Goal: Task Accomplishment & Management: Manage account settings

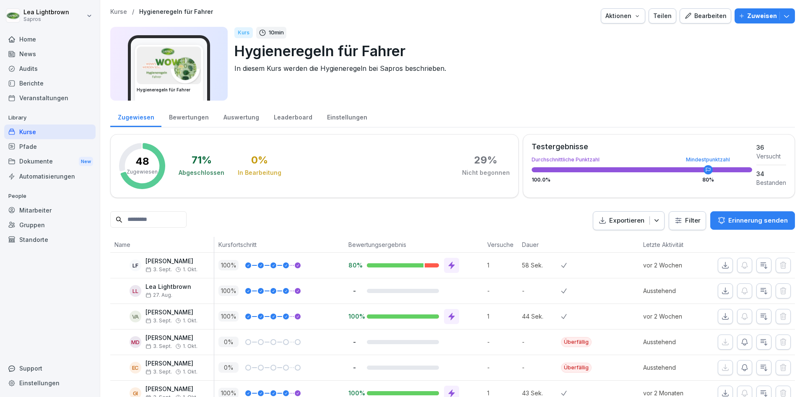
click at [41, 81] on div "Berichte" at bounding box center [49, 83] width 91 height 15
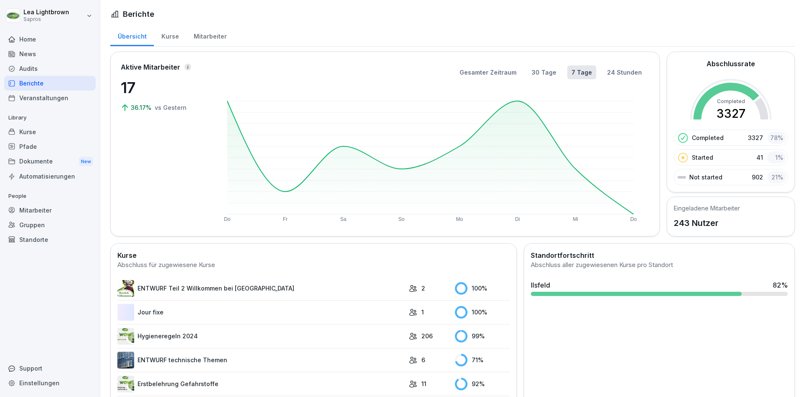
click at [52, 210] on div "Mitarbeiter" at bounding box center [49, 210] width 91 height 15
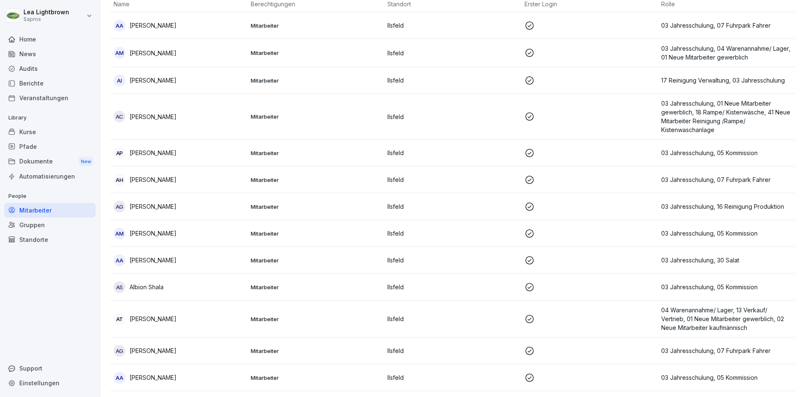
scroll to position [101, 0]
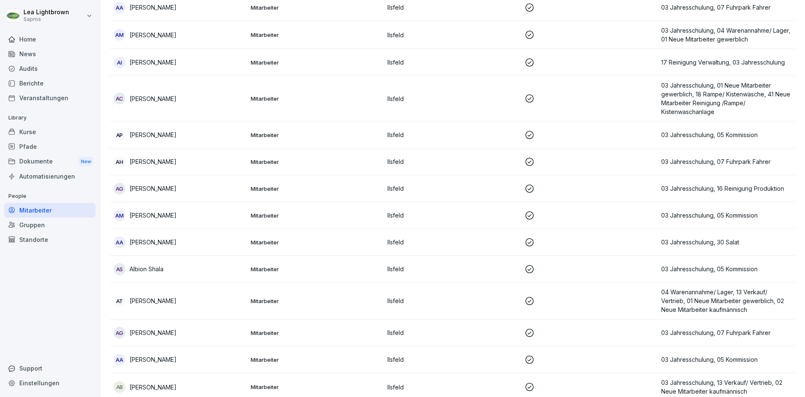
click at [639, 300] on p at bounding box center [589, 301] width 130 height 10
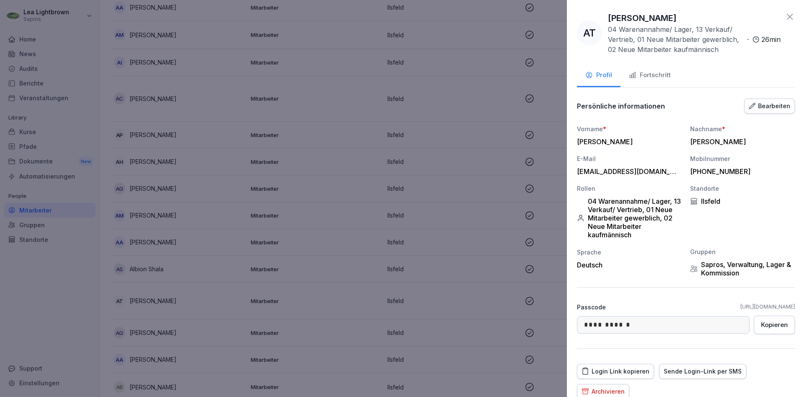
click at [657, 74] on div "Fortschritt" at bounding box center [650, 75] width 42 height 10
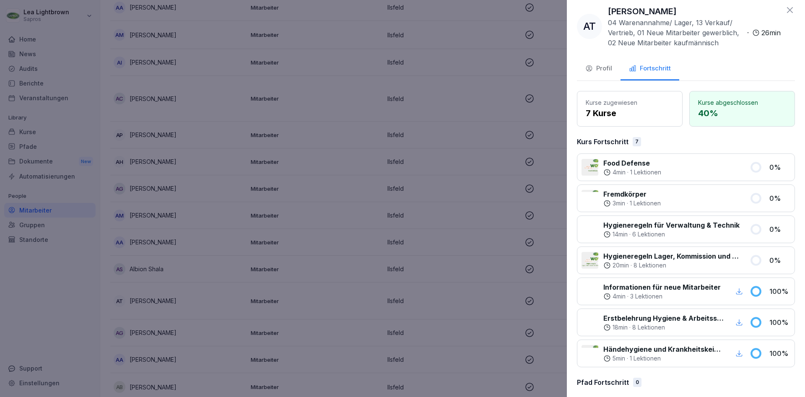
scroll to position [0, 0]
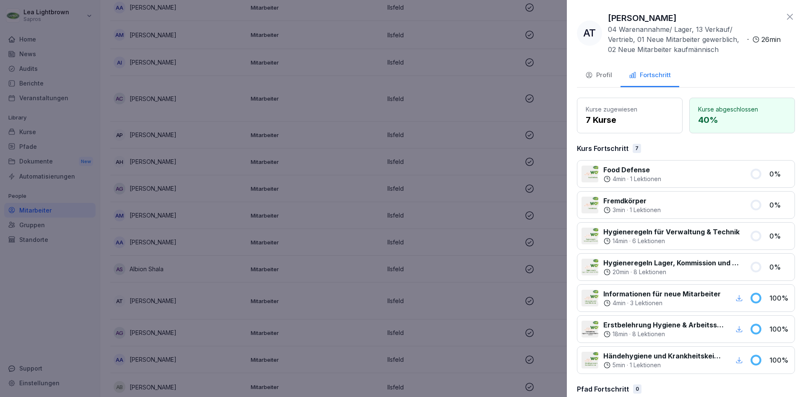
click at [322, 165] on div at bounding box center [402, 198] width 805 height 397
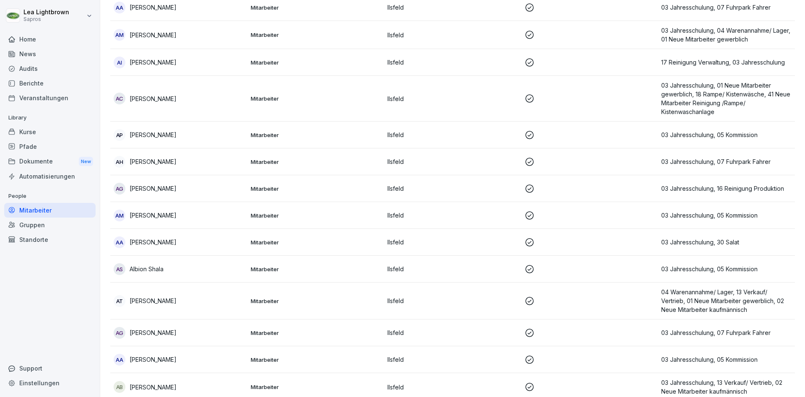
scroll to position [101, 0]
click at [63, 132] on div "Kurse" at bounding box center [49, 131] width 91 height 15
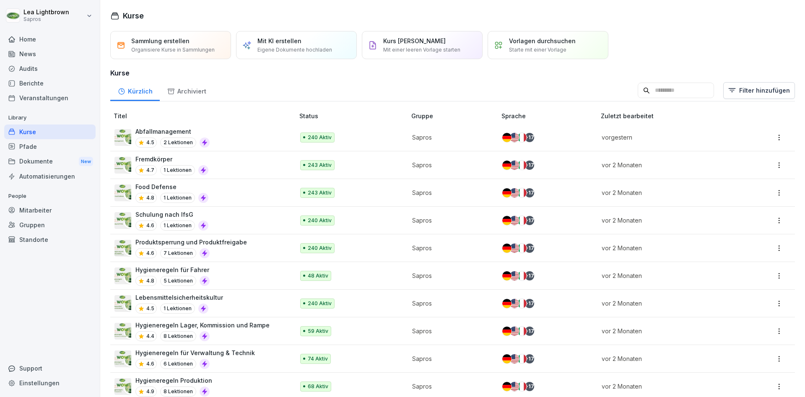
click at [254, 187] on div "Food Defense 4.8 1 Lektionen" at bounding box center [199, 192] width 171 height 21
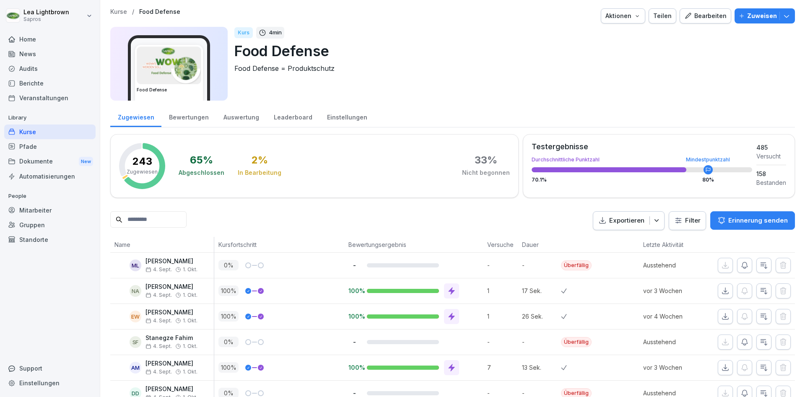
click at [333, 116] on div "Einstellungen" at bounding box center [346, 116] width 55 height 21
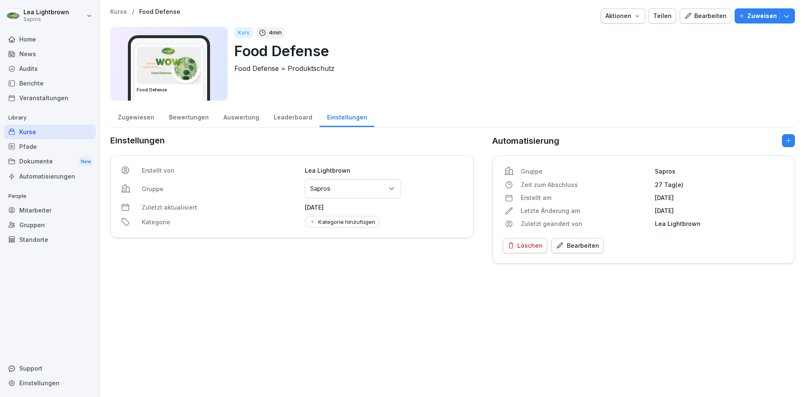
click at [348, 118] on div "Einstellungen" at bounding box center [346, 116] width 55 height 21
click at [50, 131] on div "Kurse" at bounding box center [49, 131] width 91 height 15
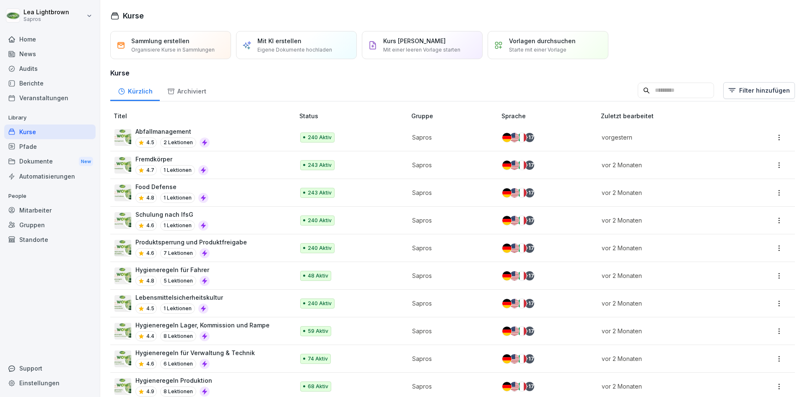
click at [229, 132] on div "Abfallmanagement 4.5 2 Lektionen" at bounding box center [199, 137] width 171 height 21
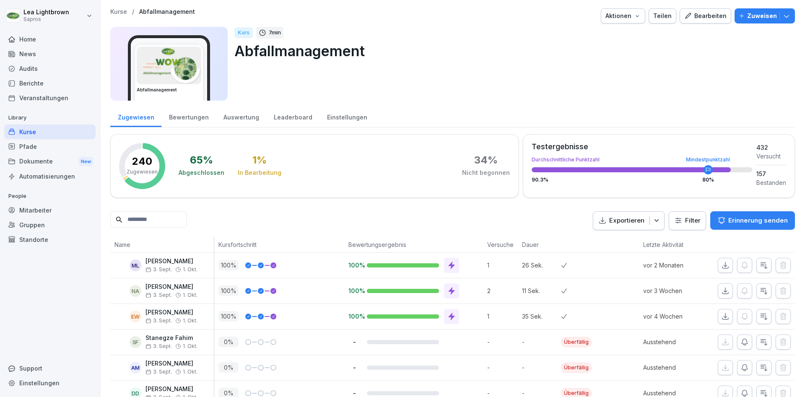
click at [336, 121] on div "Einstellungen" at bounding box center [346, 116] width 55 height 21
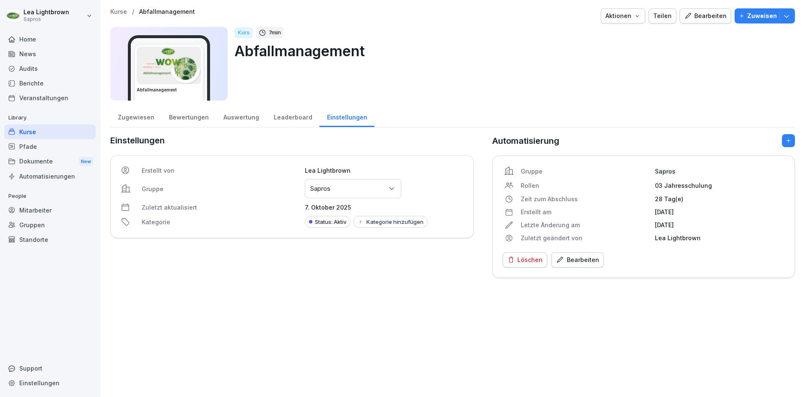
click at [46, 216] on div "Mitarbeiter" at bounding box center [49, 210] width 91 height 15
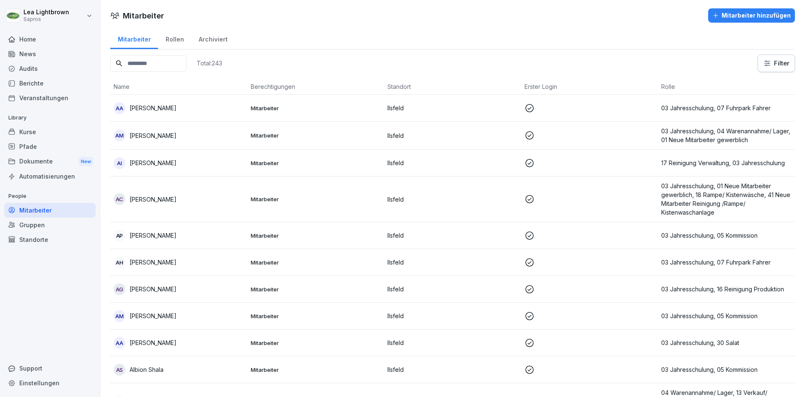
scroll to position [151, 0]
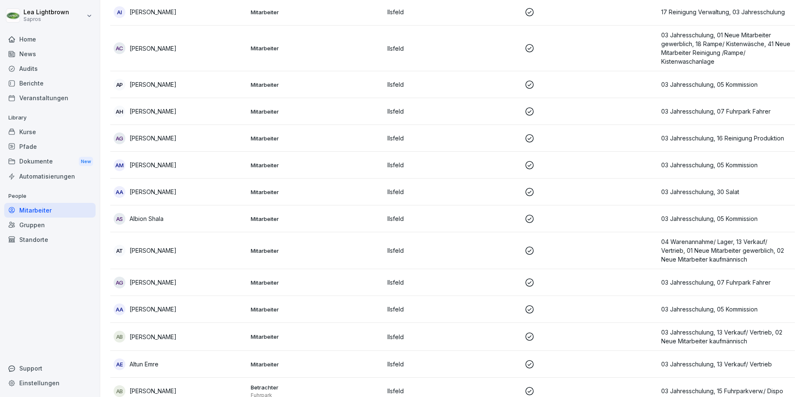
click at [314, 252] on p "Mitarbeiter" at bounding box center [316, 251] width 130 height 8
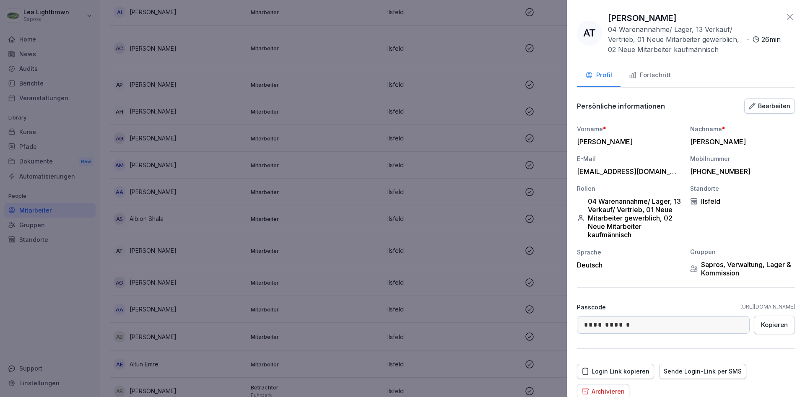
click at [779, 109] on div "Bearbeiten" at bounding box center [768, 105] width 41 height 9
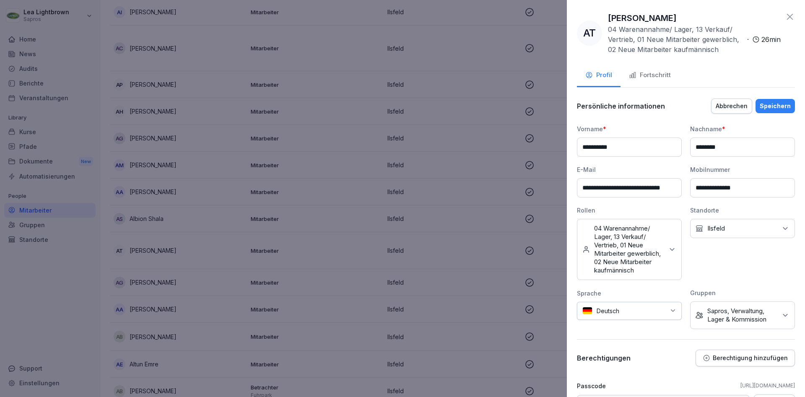
click at [670, 250] on icon at bounding box center [671, 249] width 8 height 8
click at [622, 312] on label "03 Jahresschulung" at bounding box center [621, 308] width 54 height 8
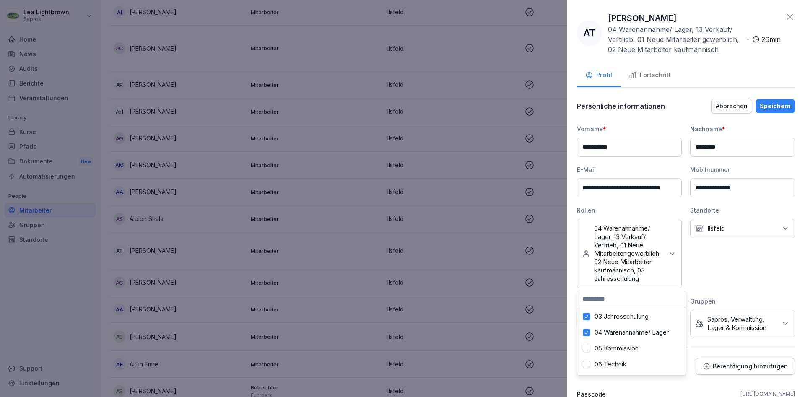
click at [773, 261] on div "Standorte Kein Standort Ilsfeld" at bounding box center [742, 247] width 105 height 83
click at [779, 102] on div "Speichern" at bounding box center [774, 105] width 31 height 9
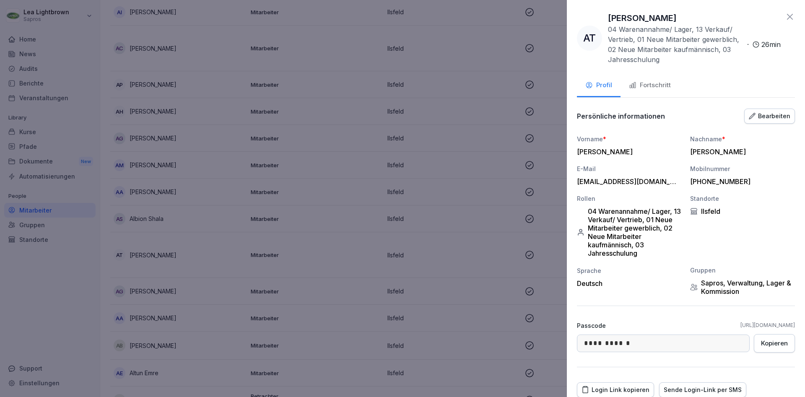
click at [660, 85] on div "Fortschritt" at bounding box center [650, 85] width 42 height 10
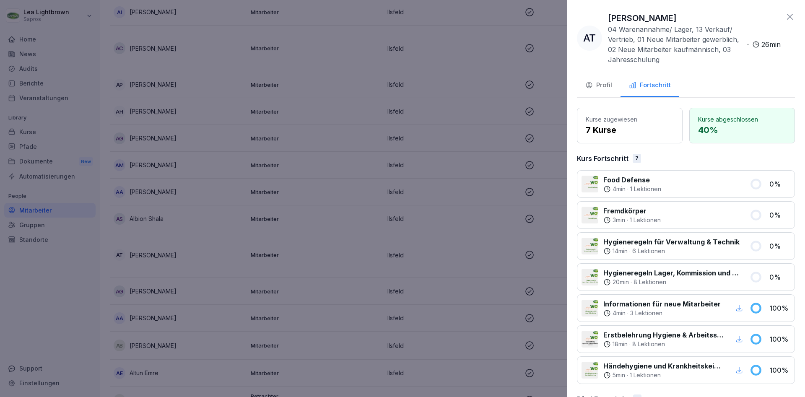
click at [57, 274] on div at bounding box center [402, 198] width 805 height 397
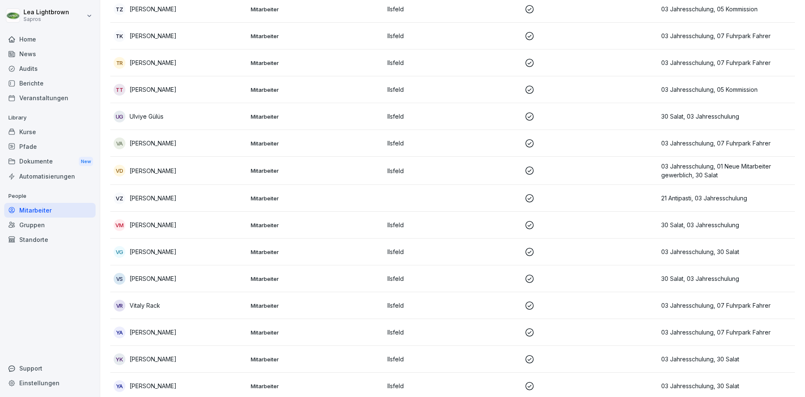
scroll to position [6449, 0]
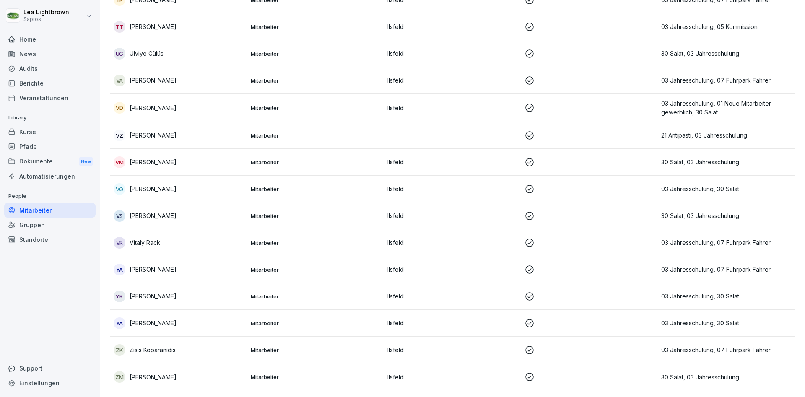
click at [66, 133] on div "Kurse" at bounding box center [49, 131] width 91 height 15
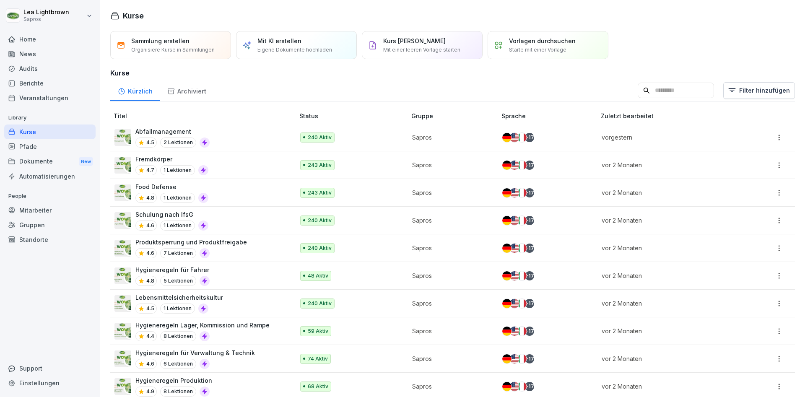
click at [251, 134] on div "Abfallmanagement 4.5 2 Lektionen" at bounding box center [199, 137] width 171 height 21
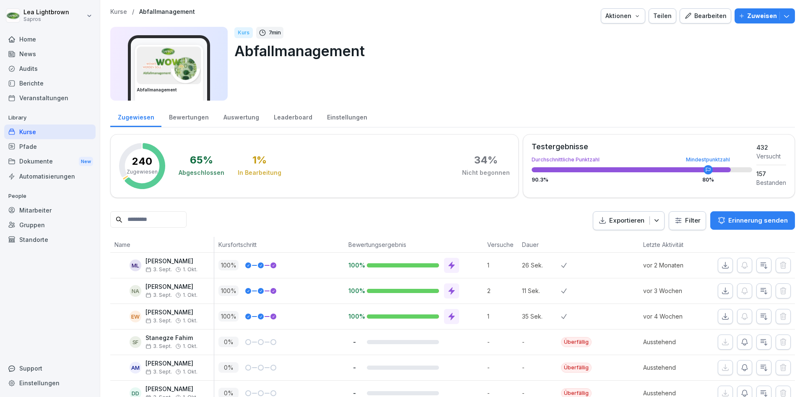
click at [145, 221] on input at bounding box center [148, 219] width 76 height 16
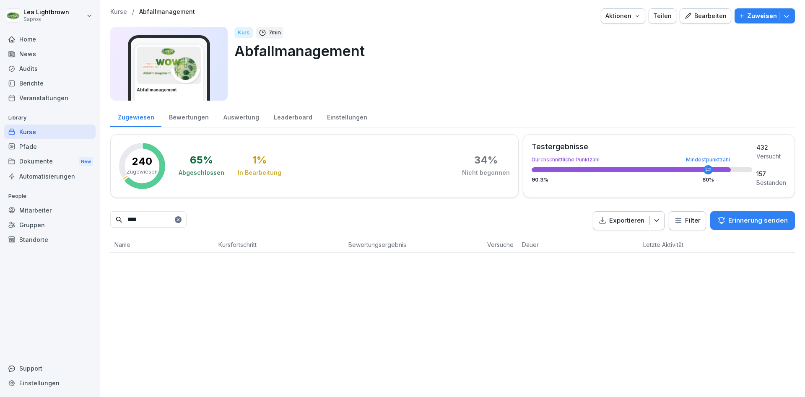
type input "****"
click at [339, 115] on div "Einstellungen" at bounding box center [346, 116] width 55 height 21
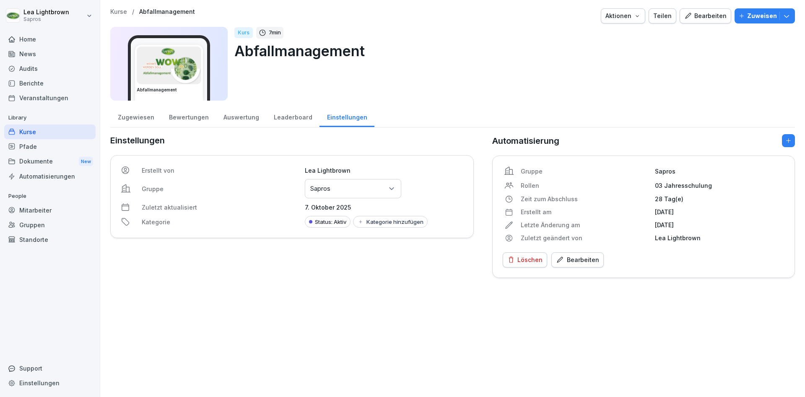
click at [27, 132] on div "Kurse" at bounding box center [49, 131] width 91 height 15
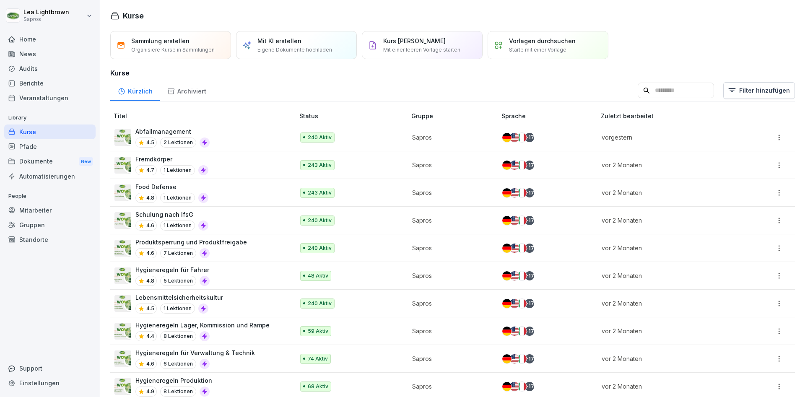
click at [38, 210] on div "Mitarbeiter" at bounding box center [49, 210] width 91 height 15
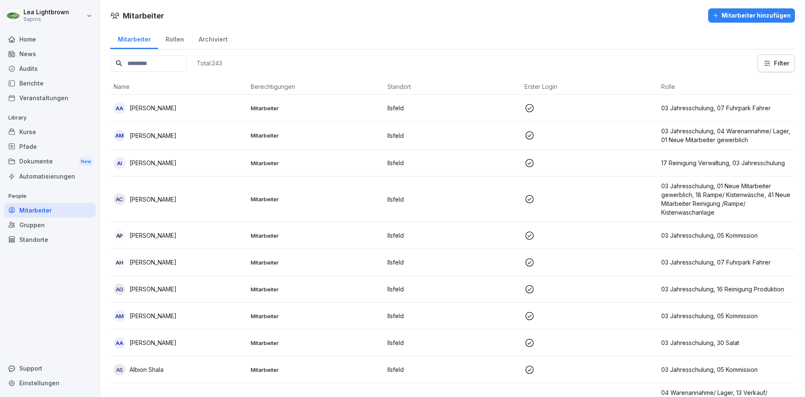
click at [158, 64] on input at bounding box center [148, 63] width 76 height 16
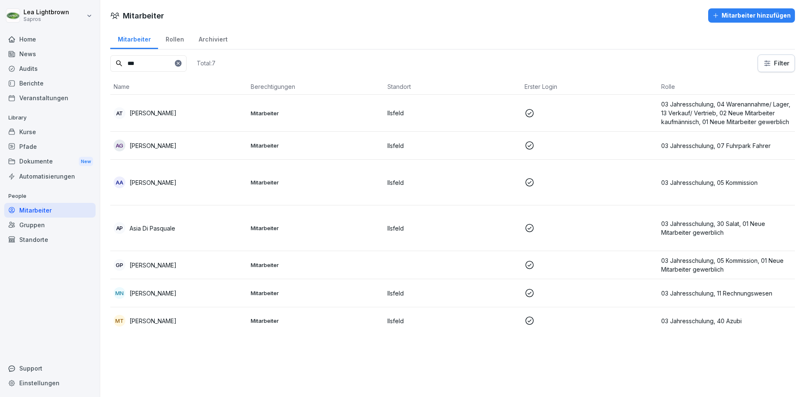
type input "***"
click at [619, 115] on p at bounding box center [589, 113] width 130 height 10
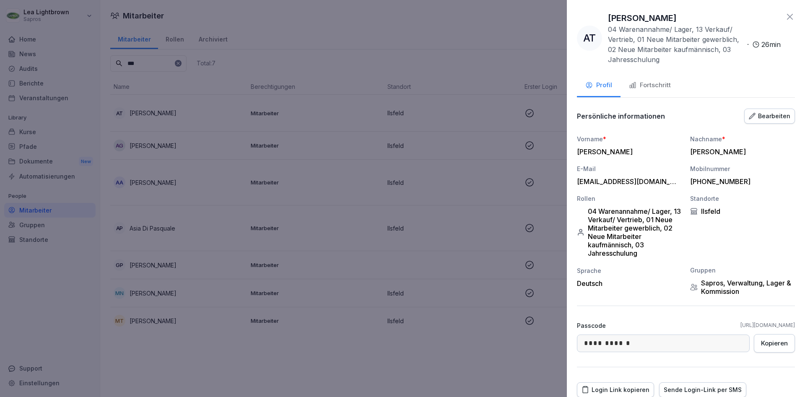
click at [653, 86] on div "Fortschritt" at bounding box center [650, 85] width 42 height 10
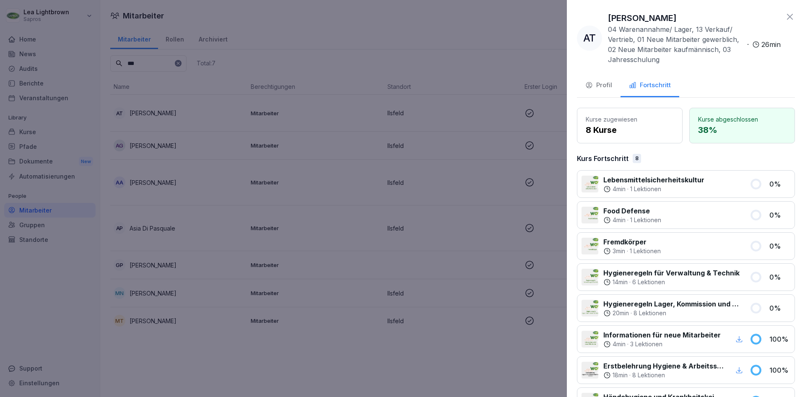
scroll to position [50, 0]
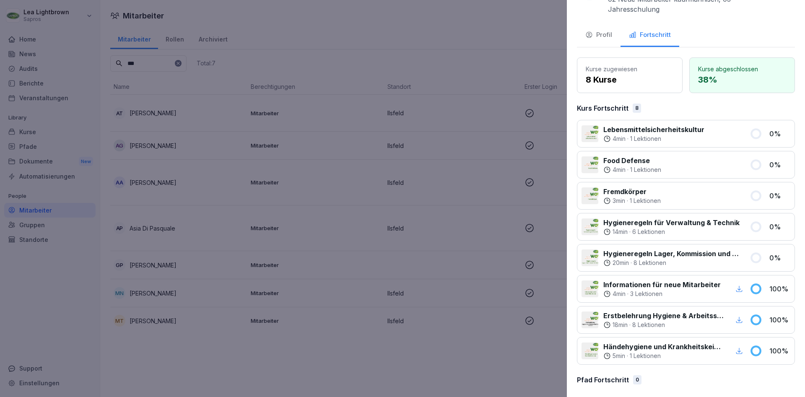
click at [32, 131] on div at bounding box center [402, 198] width 805 height 397
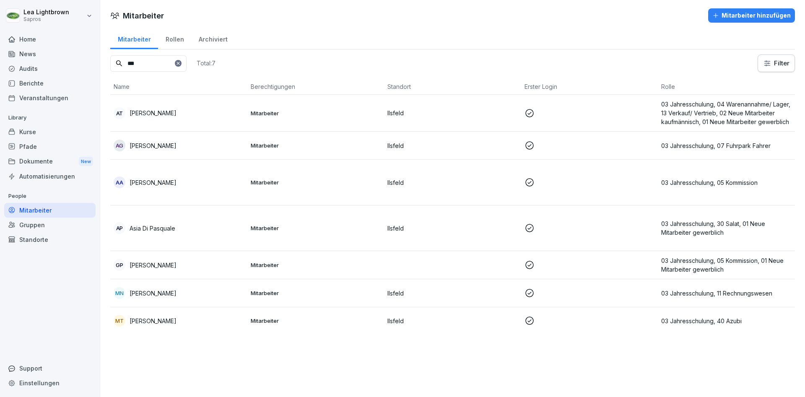
click at [32, 132] on div "Kurse" at bounding box center [49, 131] width 91 height 15
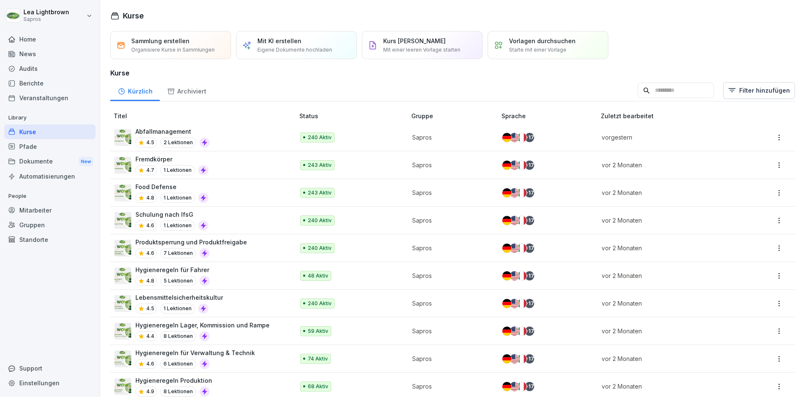
click at [649, 90] on input at bounding box center [675, 91] width 76 height 16
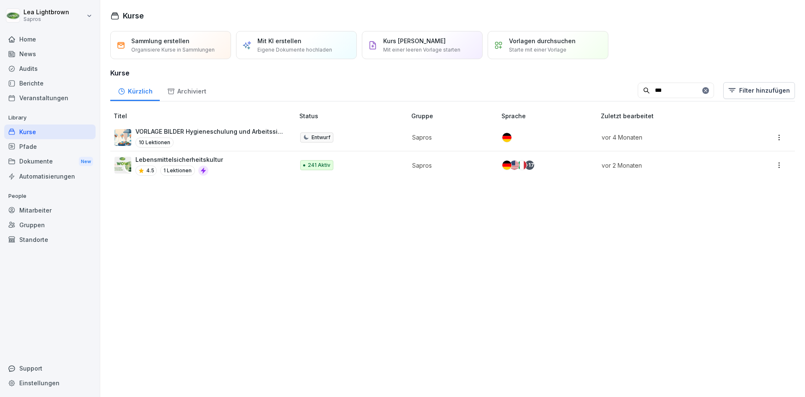
type input "***"
click at [240, 163] on div "Lebensmittelsicherheitskultur 4.5 1 Lektionen" at bounding box center [199, 165] width 171 height 21
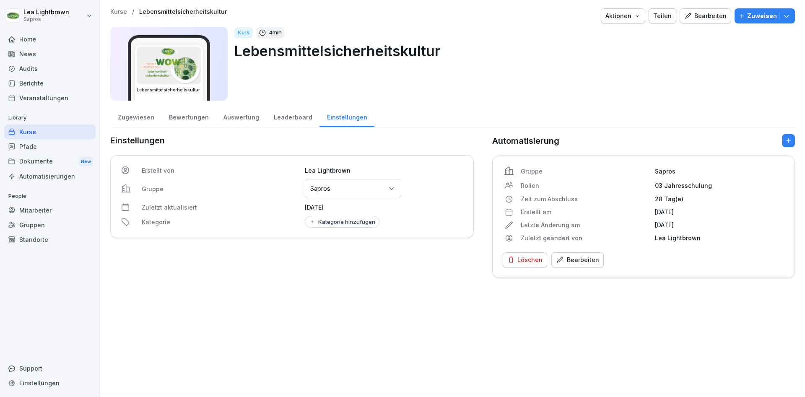
click at [132, 122] on div "Zugewiesen" at bounding box center [135, 116] width 51 height 21
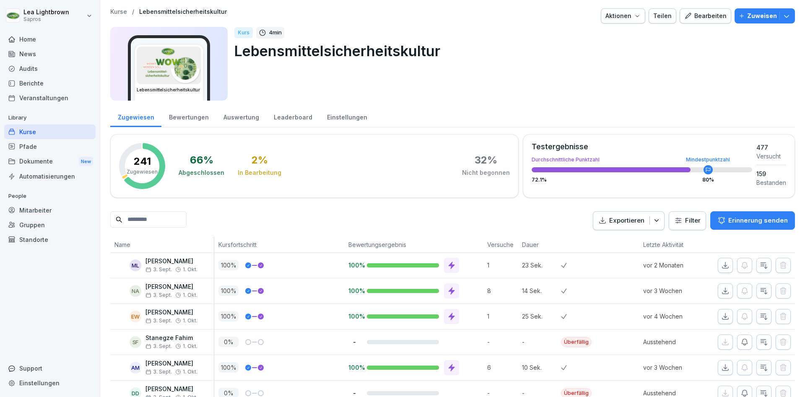
click at [148, 218] on input at bounding box center [148, 219] width 76 height 16
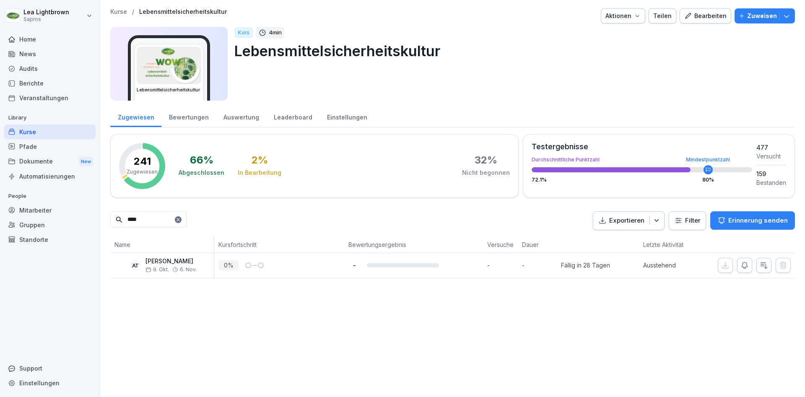
type input "****"
click at [61, 133] on div "Kurse" at bounding box center [49, 131] width 91 height 15
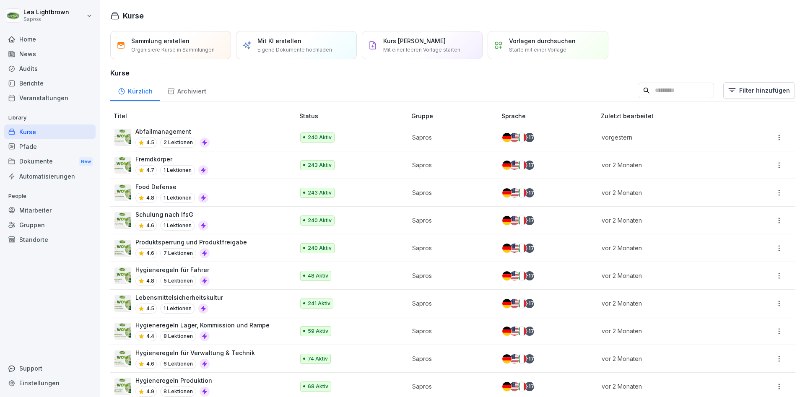
click at [248, 244] on div "Produktsperrung und Produktfreigabe 4.6 7 Lektionen" at bounding box center [199, 248] width 171 height 21
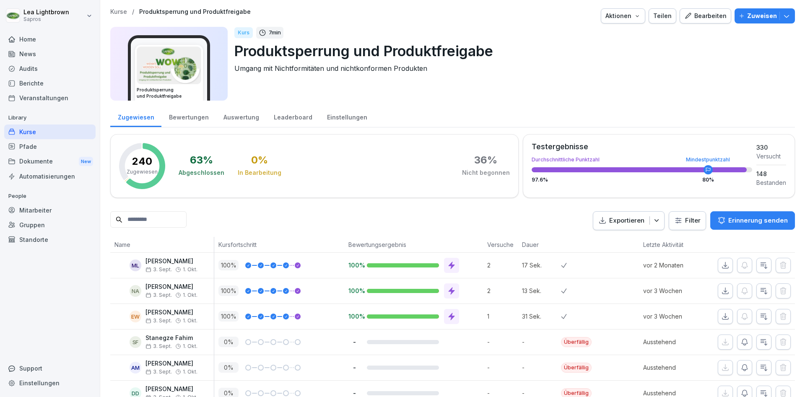
click at [168, 220] on input at bounding box center [148, 219] width 76 height 16
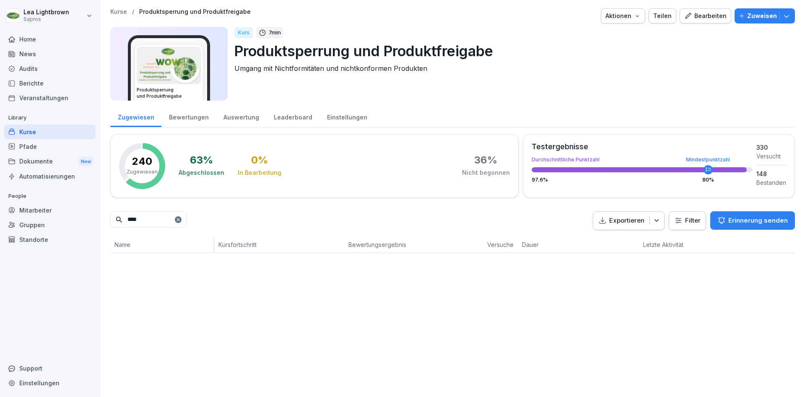
type input "****"
click at [332, 119] on div "Einstellungen" at bounding box center [346, 116] width 55 height 21
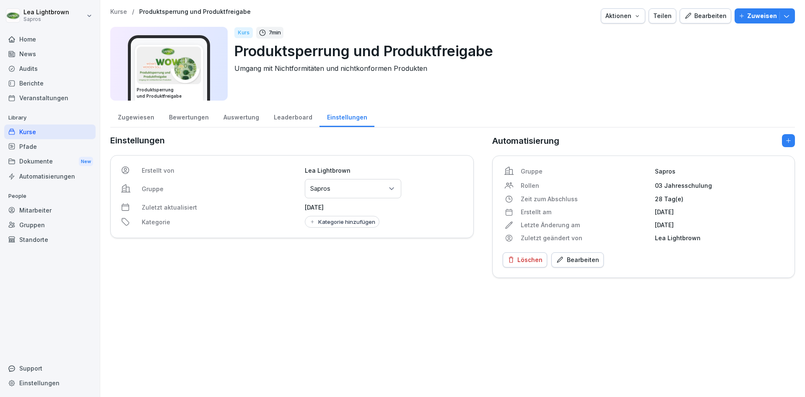
click at [46, 211] on div "Mitarbeiter" at bounding box center [49, 210] width 91 height 15
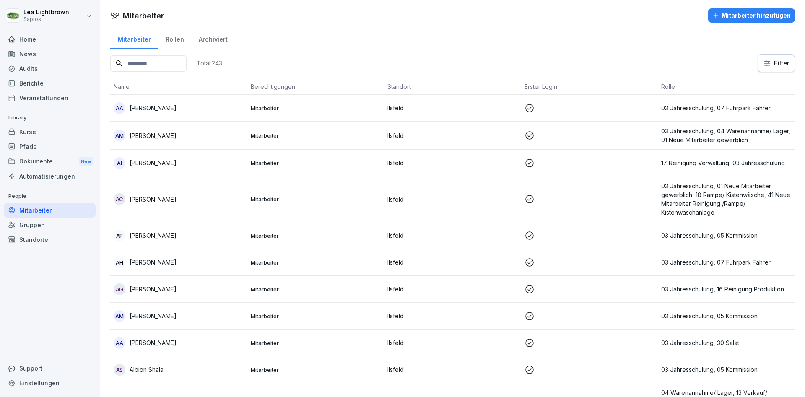
click at [171, 68] on input at bounding box center [148, 63] width 76 height 16
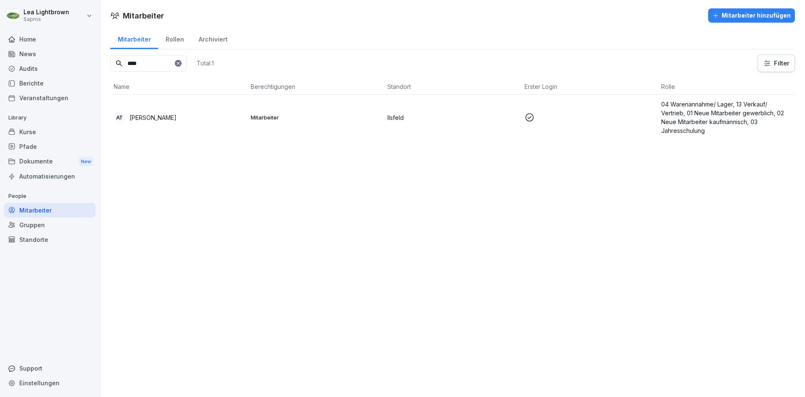
type input "****"
click at [230, 115] on div "AT [PERSON_NAME]" at bounding box center [179, 117] width 130 height 12
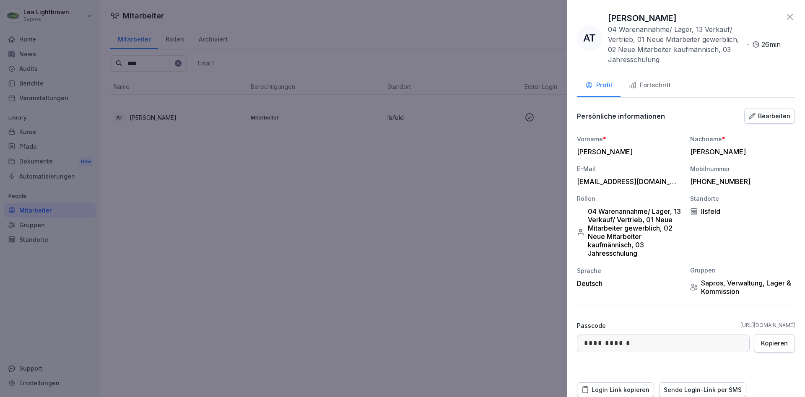
click at [762, 122] on button "Bearbeiten" at bounding box center [769, 116] width 51 height 15
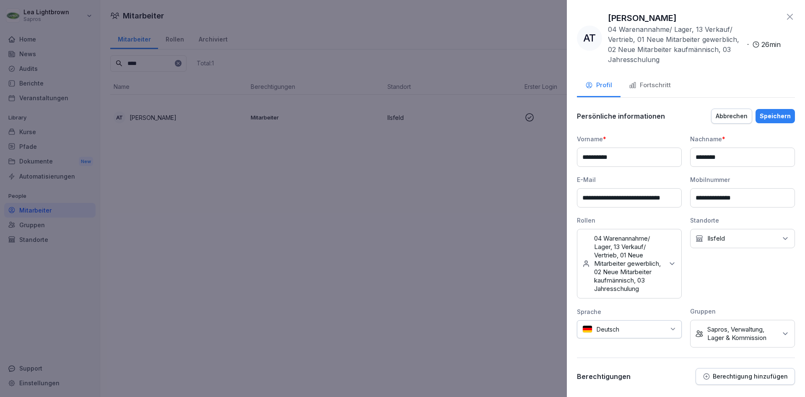
click at [778, 336] on div "Keine Gruppe Sapros, Verwaltung, Lager & Kommission" at bounding box center [742, 334] width 105 height 28
click at [734, 118] on div "Abbrechen" at bounding box center [731, 115] width 32 height 9
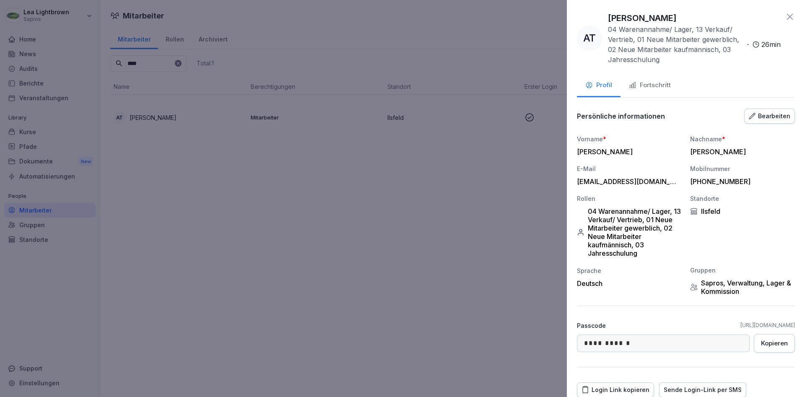
click at [635, 82] on icon "button" at bounding box center [633, 85] width 8 height 8
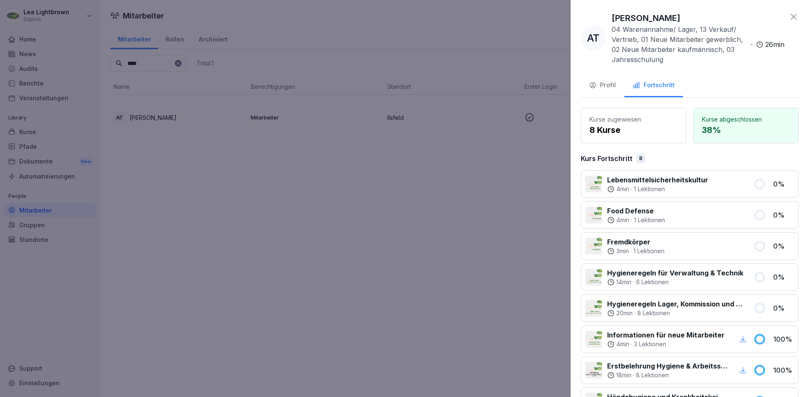
click at [438, 211] on div at bounding box center [402, 198] width 805 height 397
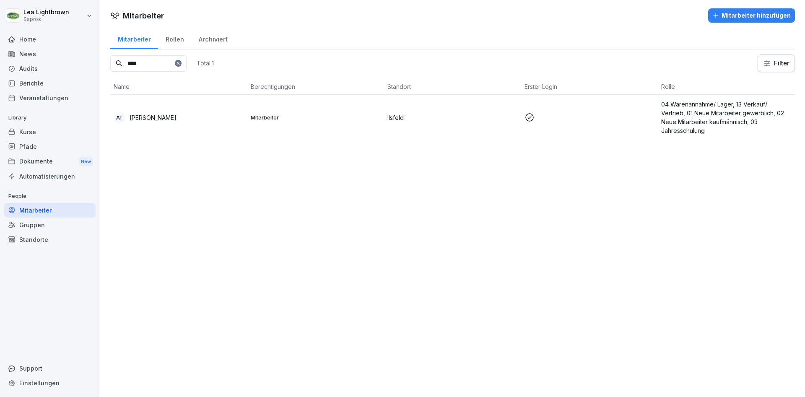
click at [50, 135] on div "Kurse" at bounding box center [49, 131] width 91 height 15
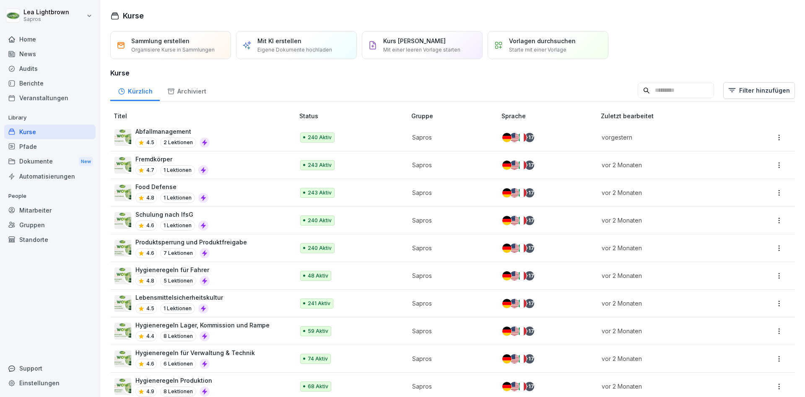
click at [271, 137] on div "Abfallmanagement 4.5 2 Lektionen" at bounding box center [199, 137] width 171 height 21
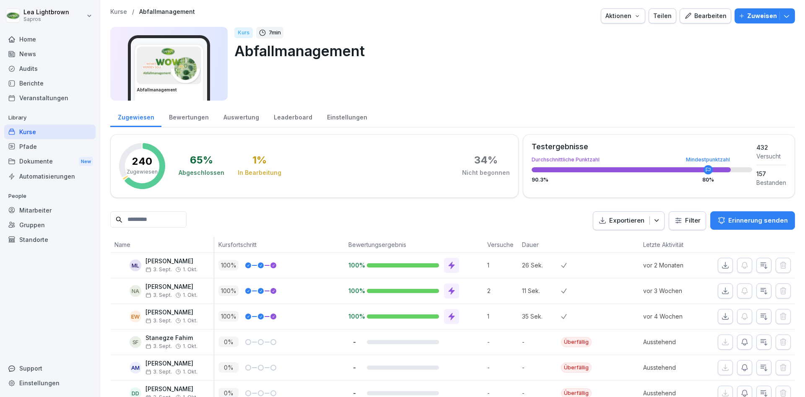
click at [789, 13] on icon "button" at bounding box center [786, 16] width 8 height 8
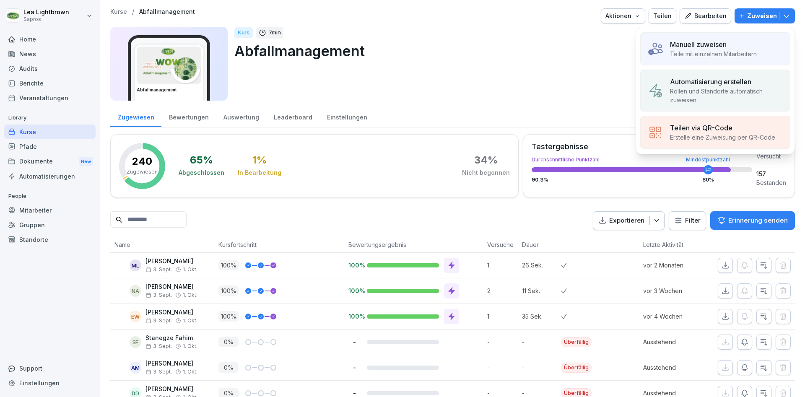
click at [718, 55] on p "Teile mit einzelnen Mitarbeitern" at bounding box center [713, 53] width 87 height 9
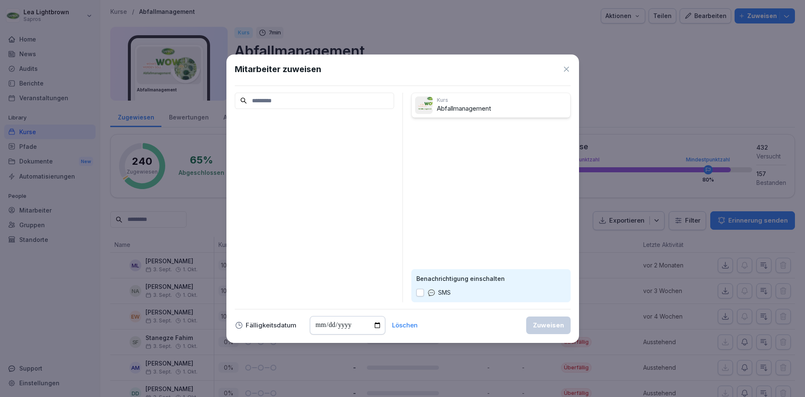
click at [340, 109] on input at bounding box center [314, 101] width 159 height 16
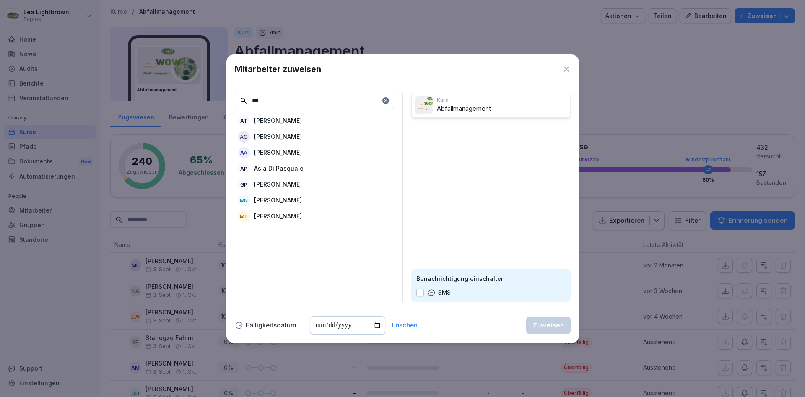
type input "***"
click at [301, 121] on p "[PERSON_NAME]" at bounding box center [278, 120] width 48 height 9
click at [323, 325] on input "date" at bounding box center [347, 325] width 75 height 18
type input "**********"
click at [548, 324] on div "Zuweisen" at bounding box center [548, 325] width 31 height 9
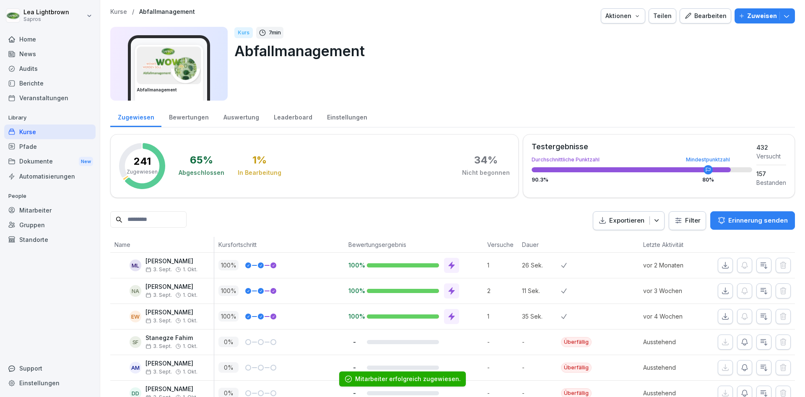
click at [61, 133] on div "Kurse" at bounding box center [49, 131] width 91 height 15
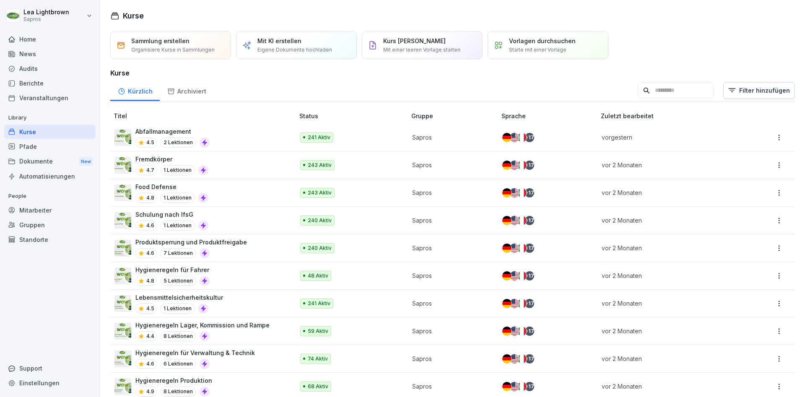
click at [675, 97] on input at bounding box center [675, 91] width 76 height 16
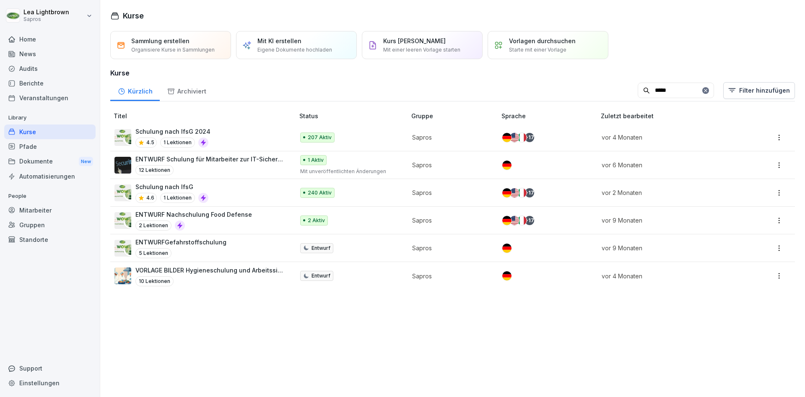
type input "*****"
click at [229, 192] on div "Schulung nach IfsG 4.6 1 Lektionen" at bounding box center [199, 192] width 171 height 21
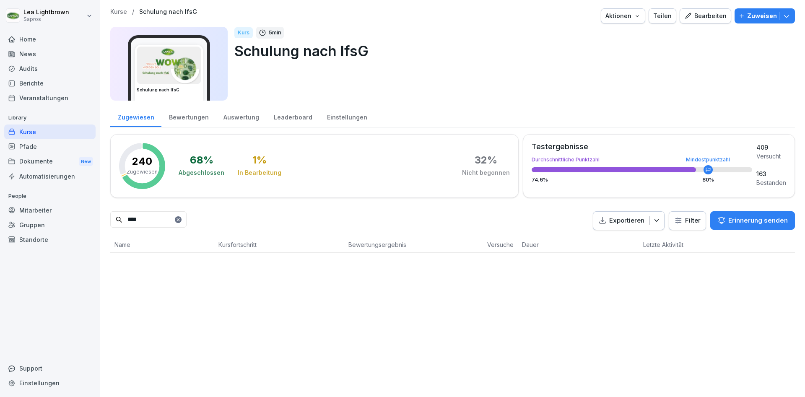
type input "****"
click at [787, 13] on icon "button" at bounding box center [786, 16] width 8 height 8
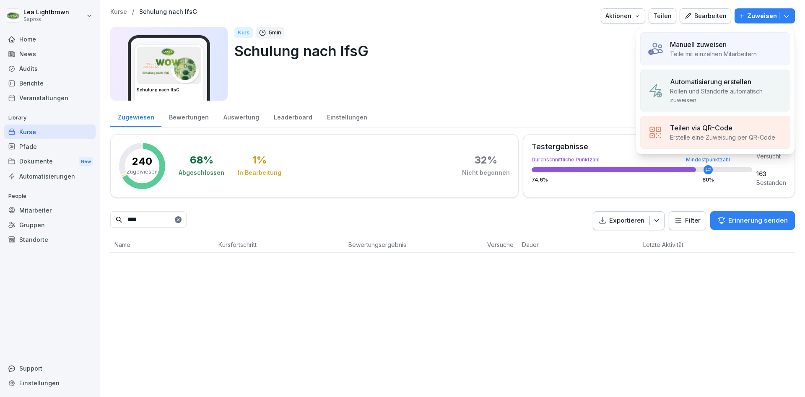
click at [742, 37] on div "Manuell zuweisen Teile mit einzelnen Mitarbeitern" at bounding box center [715, 48] width 150 height 33
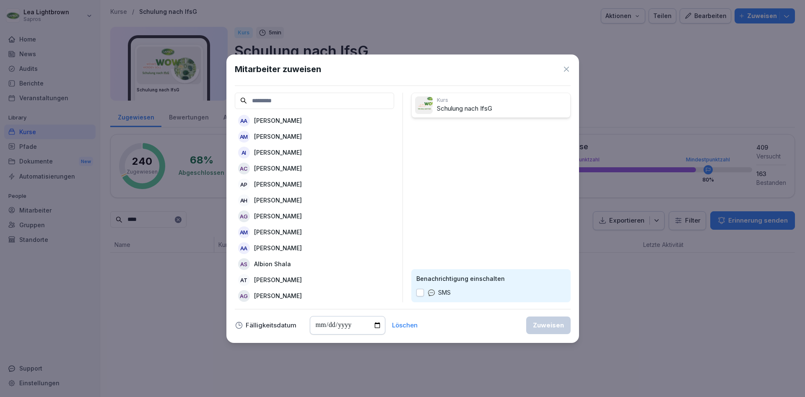
click at [329, 101] on input at bounding box center [314, 101] width 159 height 16
type input "**"
click at [337, 148] on div "AT [PERSON_NAME]" at bounding box center [314, 152] width 159 height 15
click at [324, 325] on input "date" at bounding box center [347, 325] width 75 height 18
type input "**********"
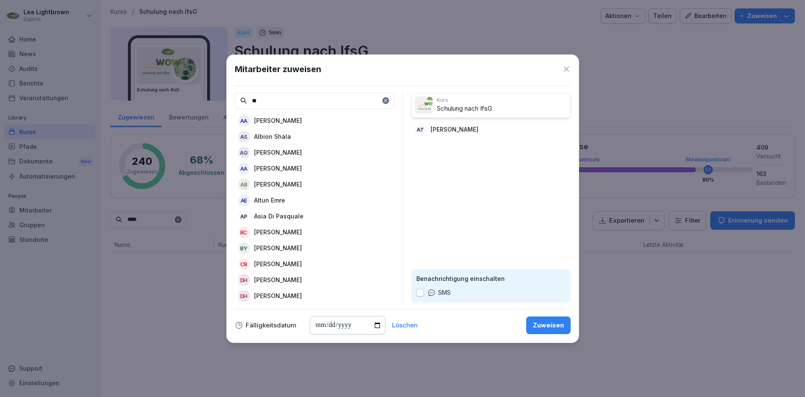
click at [554, 326] on div "Zuweisen" at bounding box center [548, 325] width 31 height 9
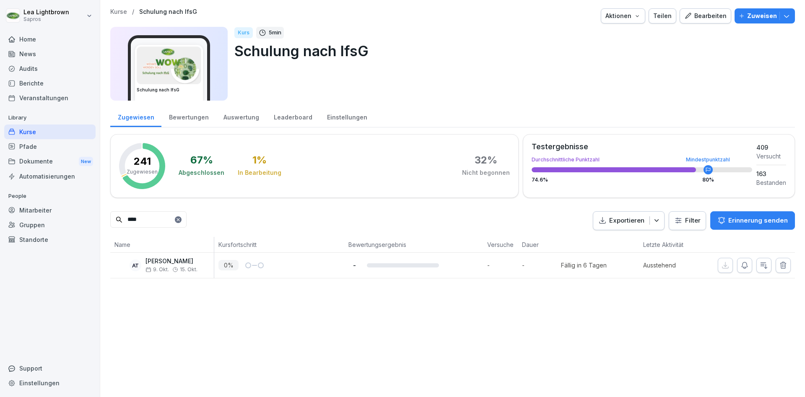
click at [45, 132] on div "Kurse" at bounding box center [49, 131] width 91 height 15
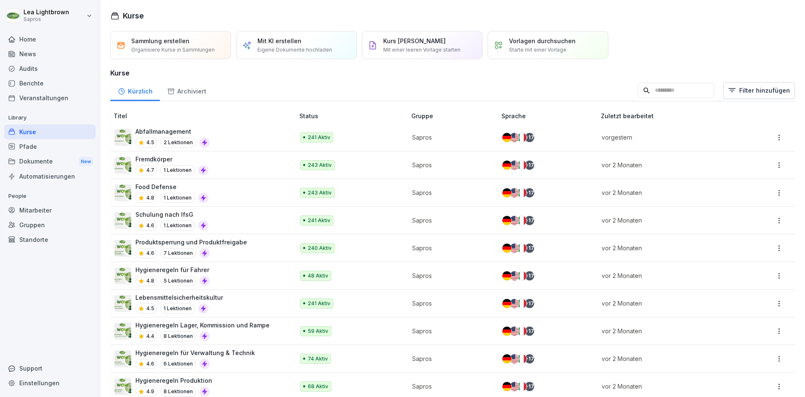
click at [253, 247] on div "Produktsperrung und Produktfreigabe 4.6 7 Lektionen" at bounding box center [199, 248] width 171 height 21
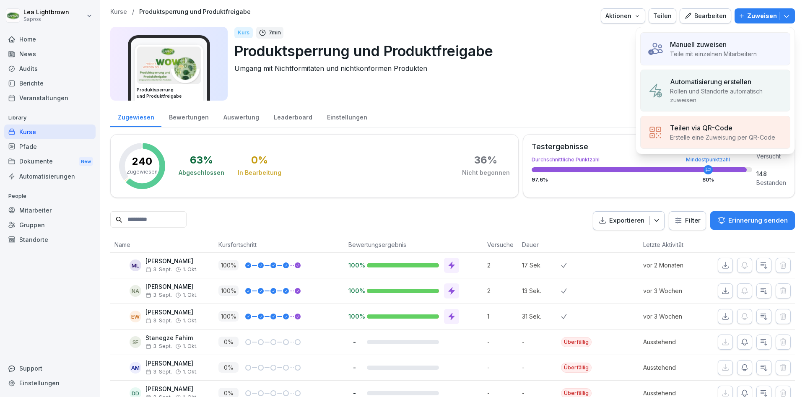
click at [724, 45] on p "Manuell zuweisen" at bounding box center [698, 44] width 57 height 10
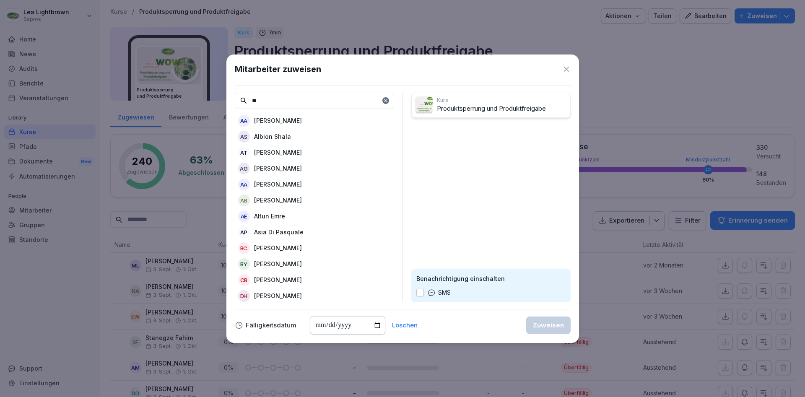
type input "**"
click at [292, 153] on p "[PERSON_NAME]" at bounding box center [278, 152] width 48 height 9
click at [315, 326] on input "date" at bounding box center [347, 325] width 75 height 18
type input "**********"
click at [545, 331] on button "Zuweisen" at bounding box center [548, 325] width 44 height 18
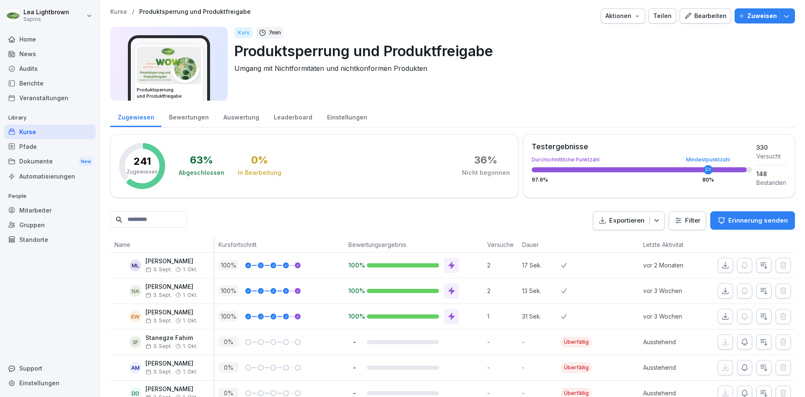
click at [55, 130] on div "Kurse" at bounding box center [49, 131] width 91 height 15
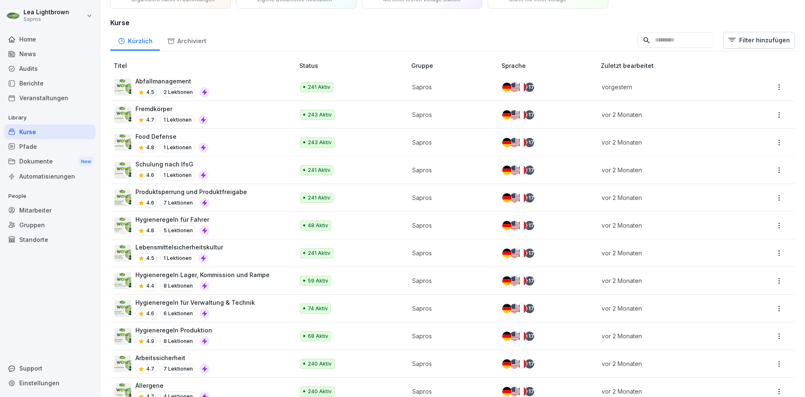
scroll to position [101, 0]
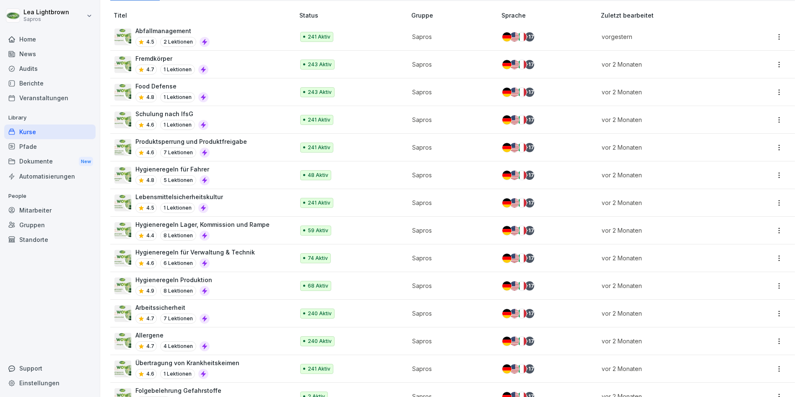
click at [348, 308] on td "240 Aktiv" at bounding box center [352, 314] width 112 height 28
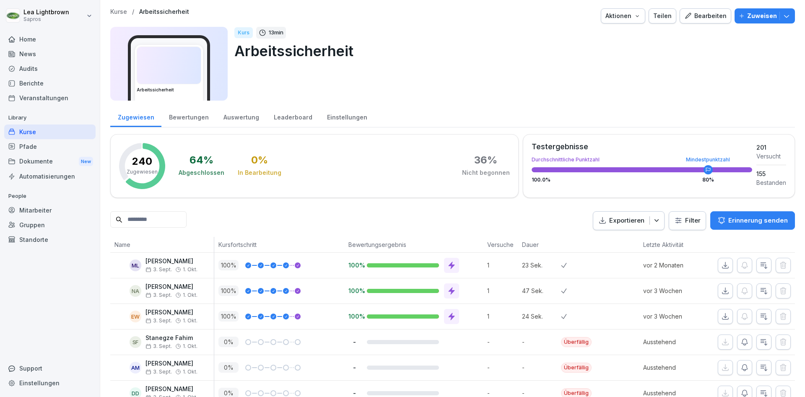
click at [791, 15] on button "Zuweisen" at bounding box center [764, 15] width 60 height 15
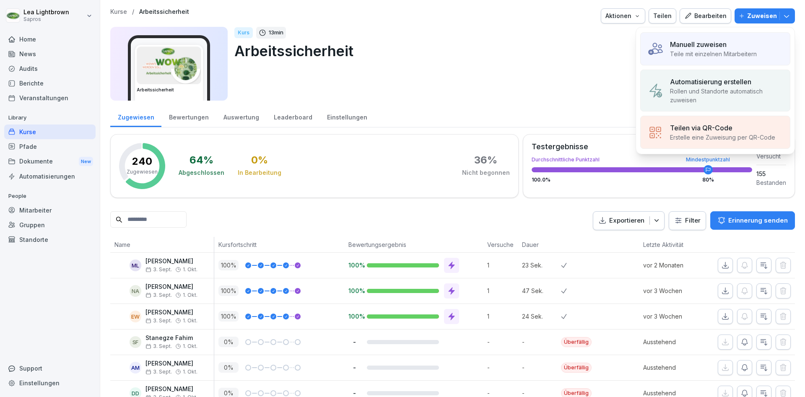
click at [698, 49] on p "Manuell zuweisen" at bounding box center [698, 44] width 57 height 10
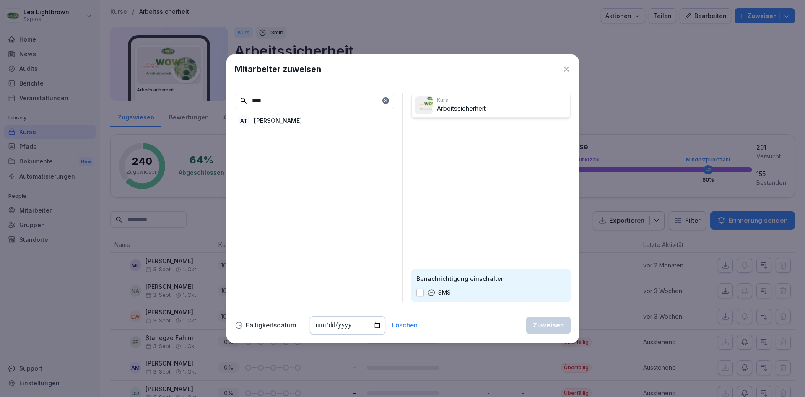
type input "****"
click at [293, 122] on p "[PERSON_NAME]" at bounding box center [278, 120] width 48 height 9
click at [321, 325] on input "date" at bounding box center [347, 325] width 75 height 18
type input "**********"
click at [541, 321] on div "Zuweisen" at bounding box center [548, 325] width 31 height 9
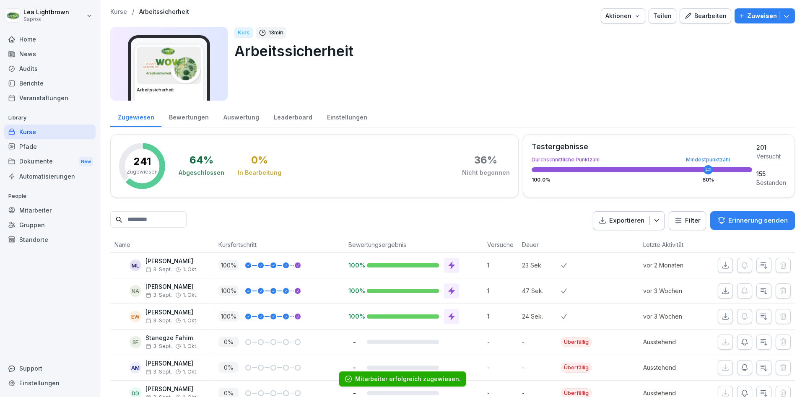
click at [53, 131] on div "Kurse" at bounding box center [49, 131] width 91 height 15
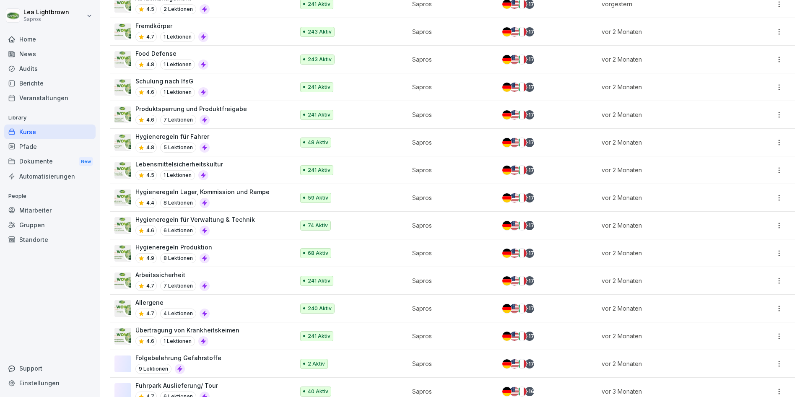
scroll to position [151, 0]
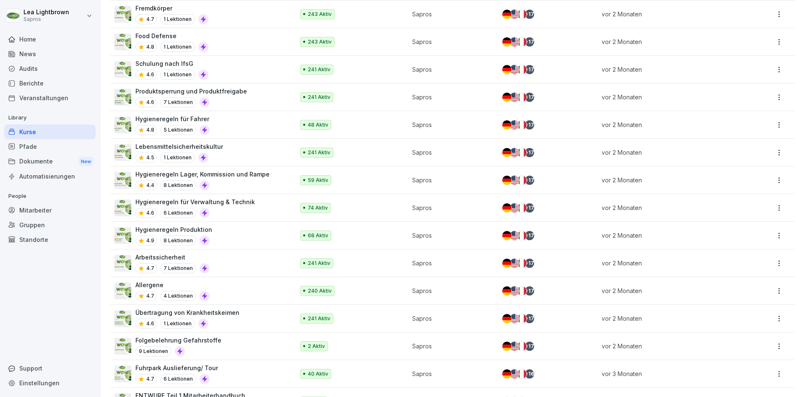
click at [280, 291] on div "Allergene 4.7 4 Lektionen" at bounding box center [199, 290] width 171 height 21
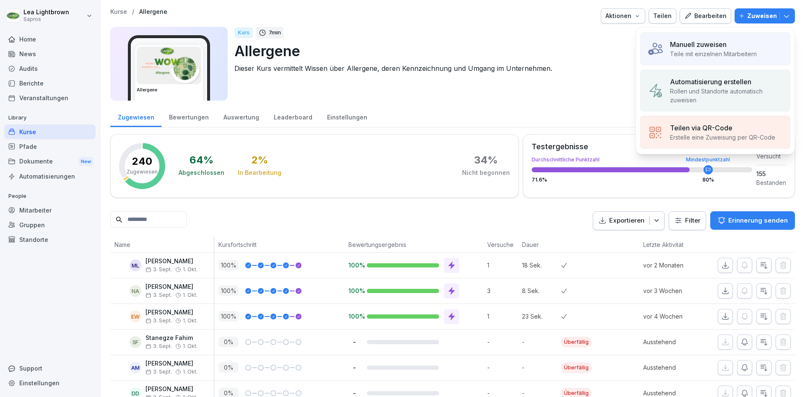
click at [723, 61] on div "Manuell zuweisen Teile mit einzelnen Mitarbeitern" at bounding box center [715, 48] width 150 height 33
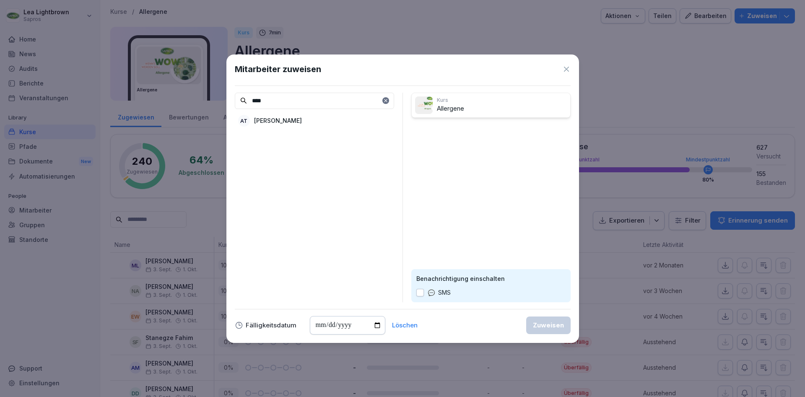
type input "****"
click at [283, 118] on p "[PERSON_NAME]" at bounding box center [278, 120] width 48 height 9
click at [318, 326] on input "date" at bounding box center [347, 325] width 75 height 18
type input "**********"
click at [546, 324] on div "Zuweisen" at bounding box center [548, 325] width 31 height 9
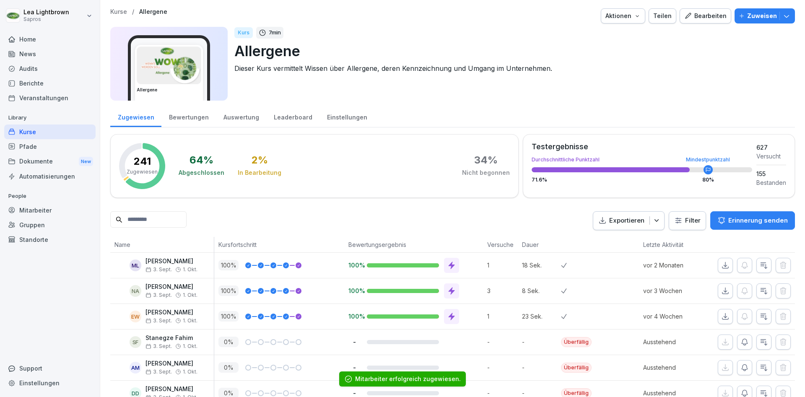
click at [43, 79] on div "Berichte" at bounding box center [49, 83] width 91 height 15
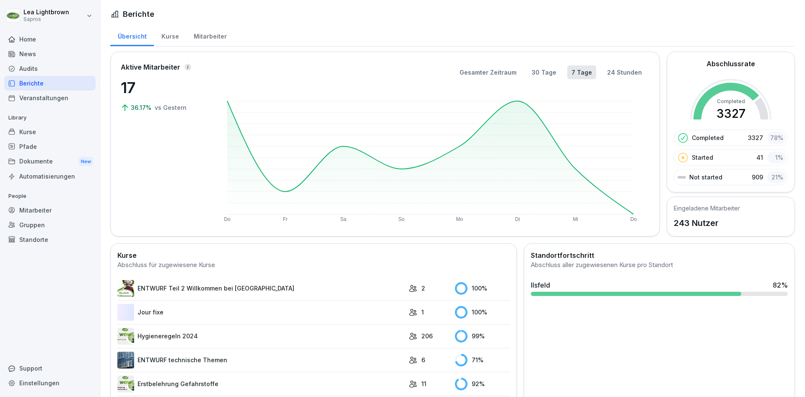
click at [173, 43] on div "Kurse" at bounding box center [170, 35] width 32 height 21
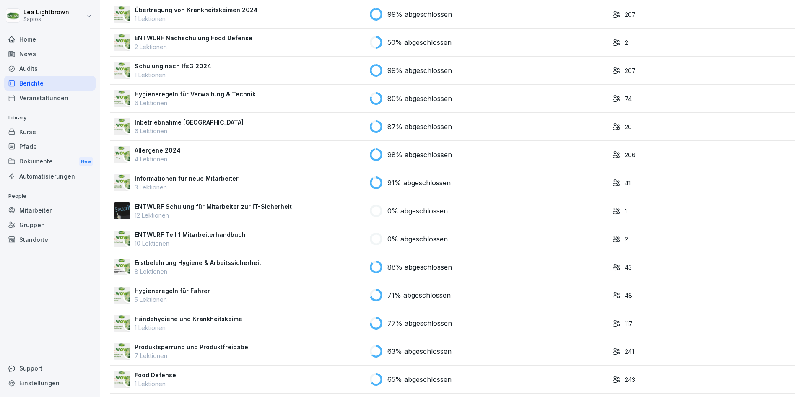
scroll to position [503, 0]
click at [49, 212] on div "Mitarbeiter" at bounding box center [49, 210] width 91 height 15
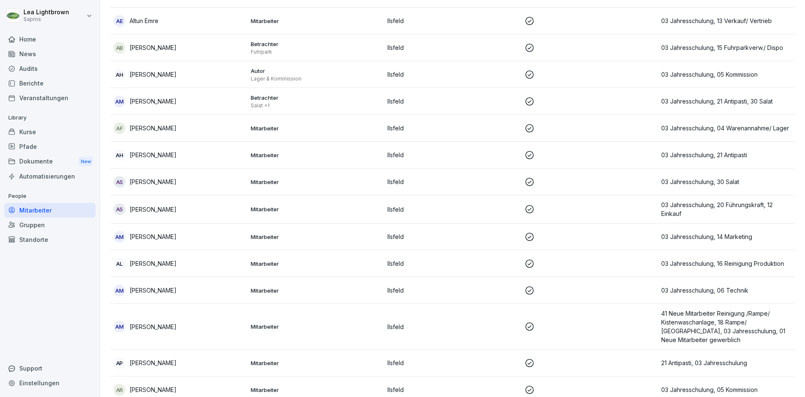
scroll to position [8, 0]
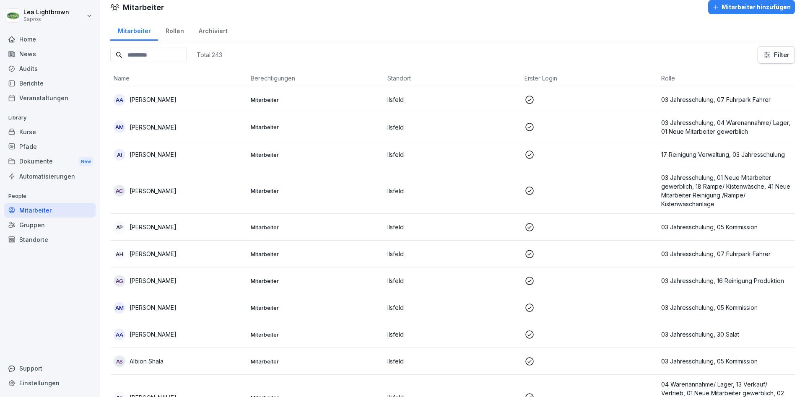
click at [186, 58] on input at bounding box center [148, 55] width 76 height 16
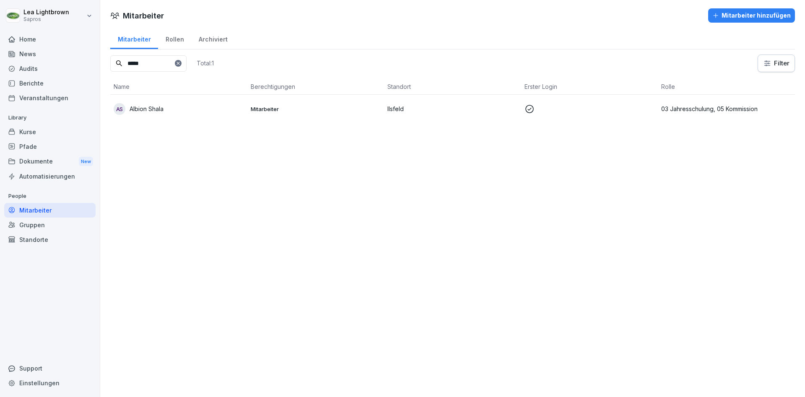
drag, startPoint x: 159, startPoint y: 62, endPoint x: 111, endPoint y: 63, distance: 48.2
click at [111, 63] on input "*****" at bounding box center [148, 63] width 76 height 16
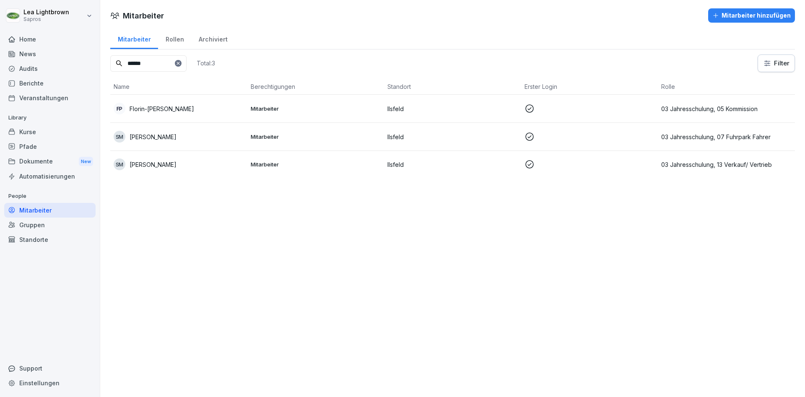
drag, startPoint x: 133, startPoint y: 62, endPoint x: 109, endPoint y: 65, distance: 23.6
click at [110, 65] on input "******" at bounding box center [148, 63] width 76 height 16
drag, startPoint x: 160, startPoint y: 66, endPoint x: 124, endPoint y: 67, distance: 36.0
click at [124, 67] on input "*****" at bounding box center [148, 63] width 76 height 16
drag, startPoint x: 158, startPoint y: 67, endPoint x: 125, endPoint y: 68, distance: 33.6
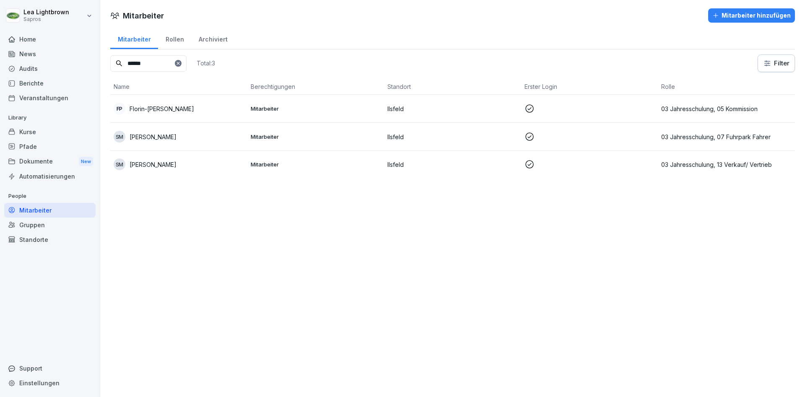
click at [125, 68] on input "******" at bounding box center [148, 63] width 76 height 16
type input "***"
click at [220, 160] on div "MS [PERSON_NAME]" at bounding box center [179, 164] width 130 height 12
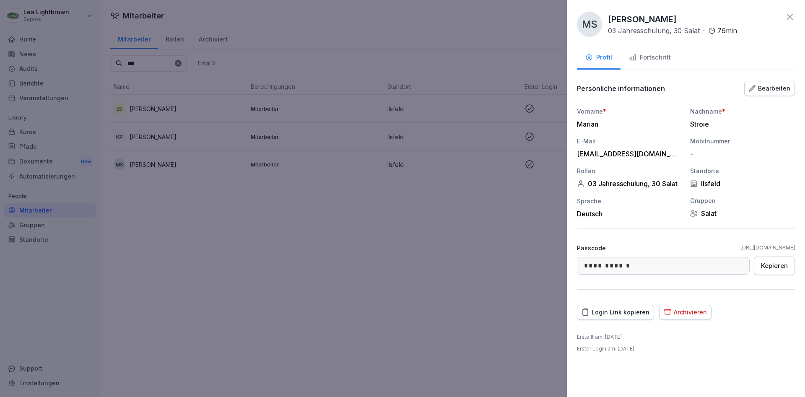
click at [762, 86] on div "Bearbeiten" at bounding box center [768, 88] width 41 height 9
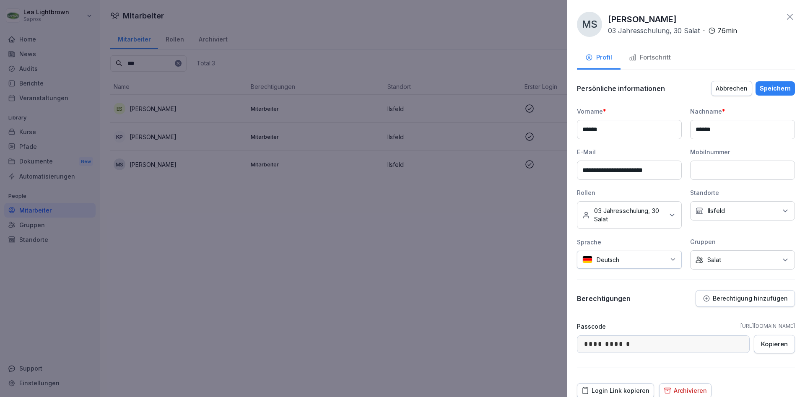
drag, startPoint x: 602, startPoint y: 171, endPoint x: 585, endPoint y: 170, distance: 16.8
click at [580, 171] on input "**********" at bounding box center [629, 169] width 105 height 19
click at [600, 170] on input "**********" at bounding box center [629, 169] width 105 height 19
type input "**********"
click at [773, 89] on div "Speichern" at bounding box center [774, 88] width 31 height 9
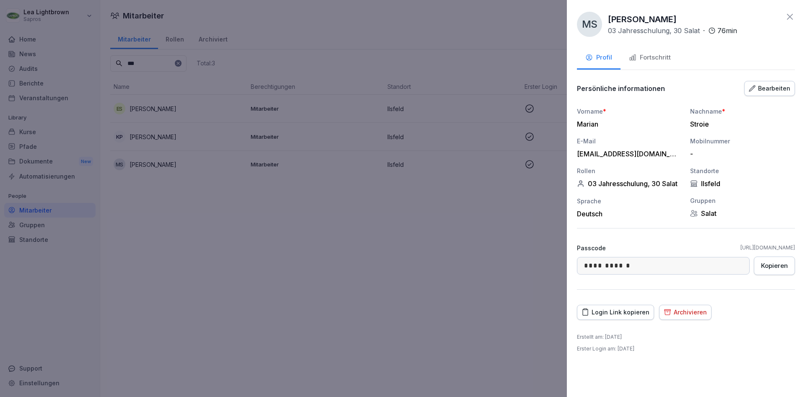
click at [336, 266] on div at bounding box center [402, 198] width 805 height 397
